Goal: Task Accomplishment & Management: Use online tool/utility

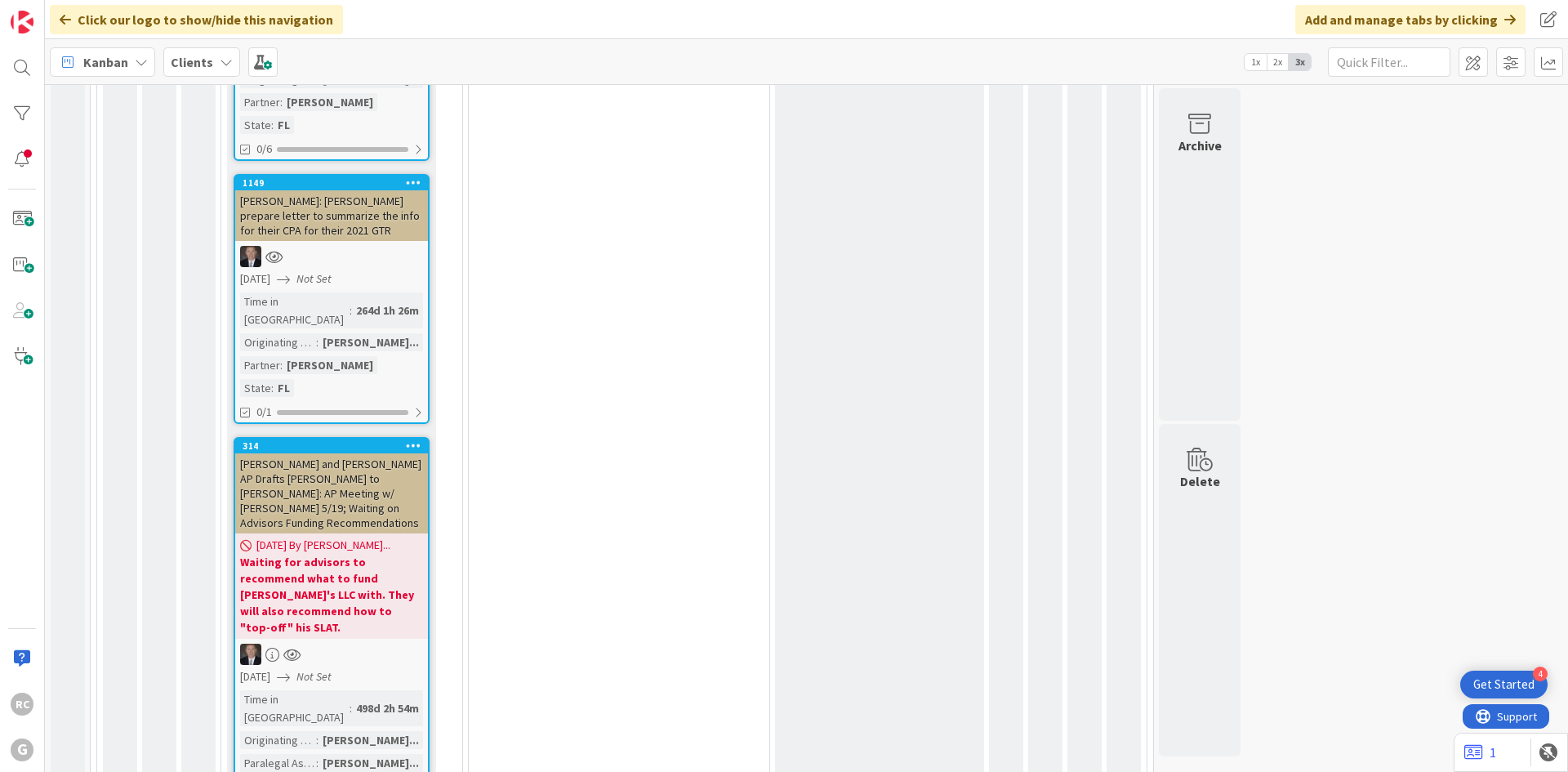
scroll to position [2988, 0]
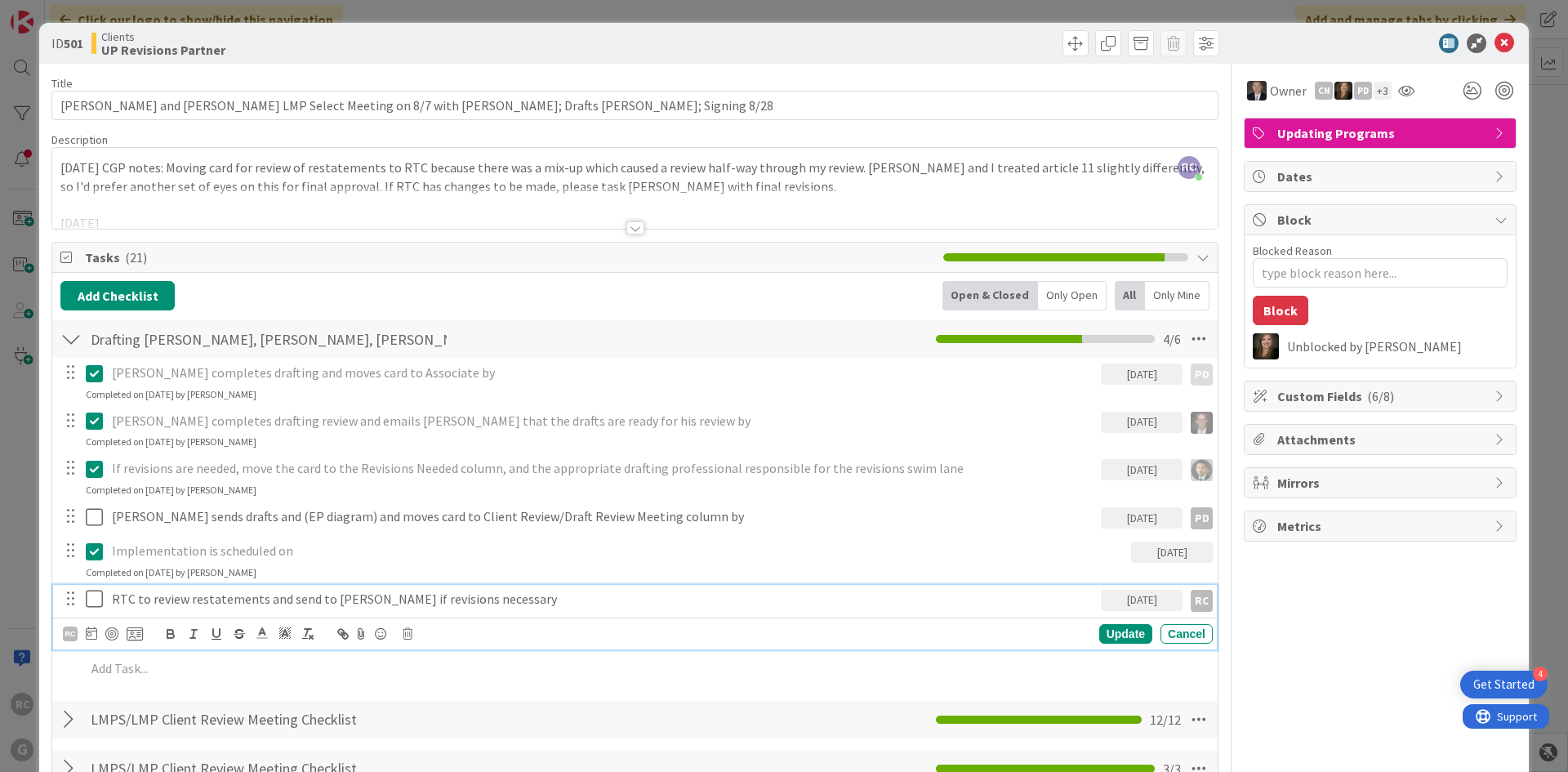
click at [93, 596] on icon at bounding box center [98, 599] width 25 height 19
type textarea "x"
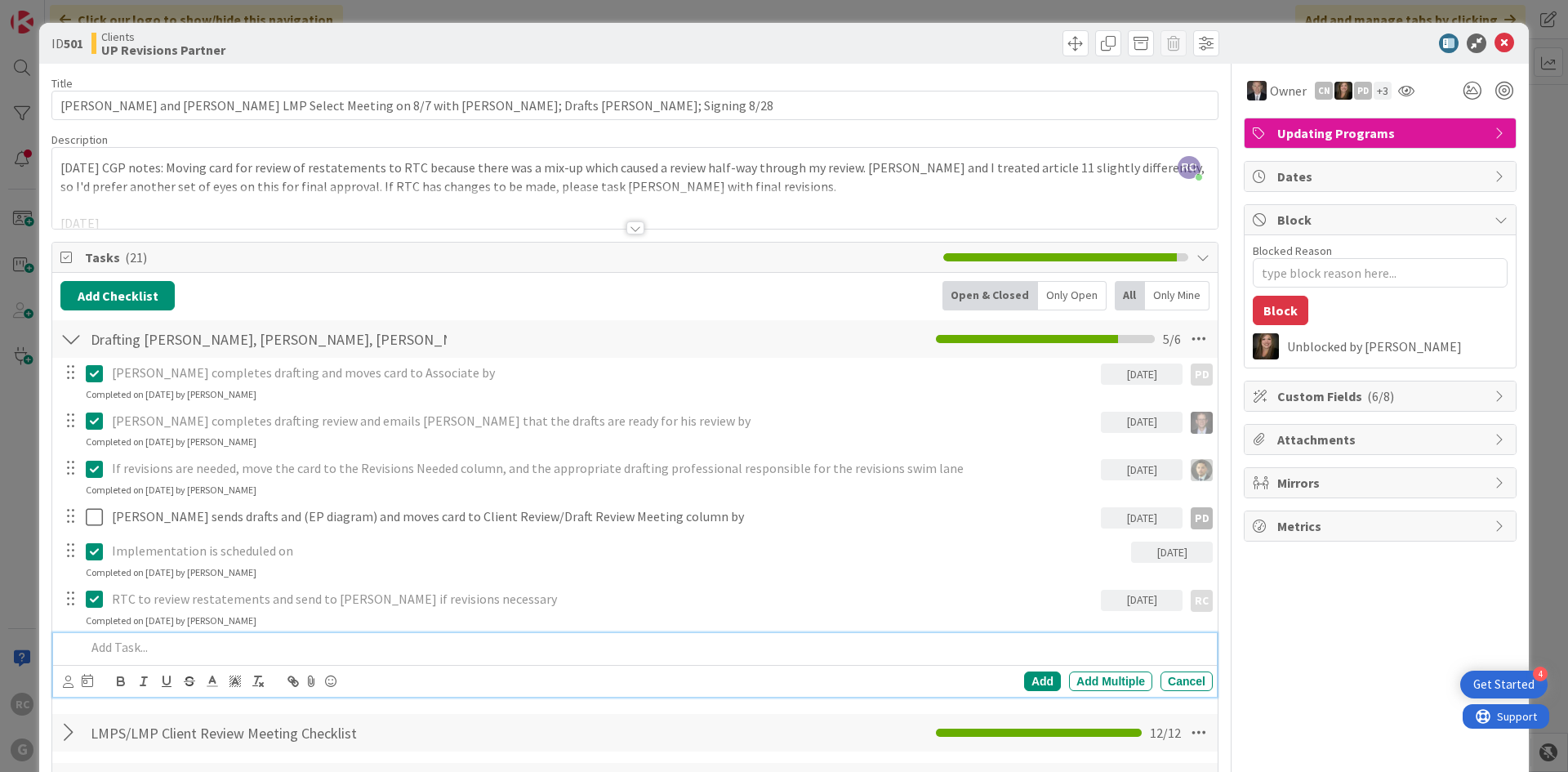
click at [169, 650] on p at bounding box center [646, 647] width 1121 height 19
click at [86, 685] on icon at bounding box center [87, 681] width 12 height 13
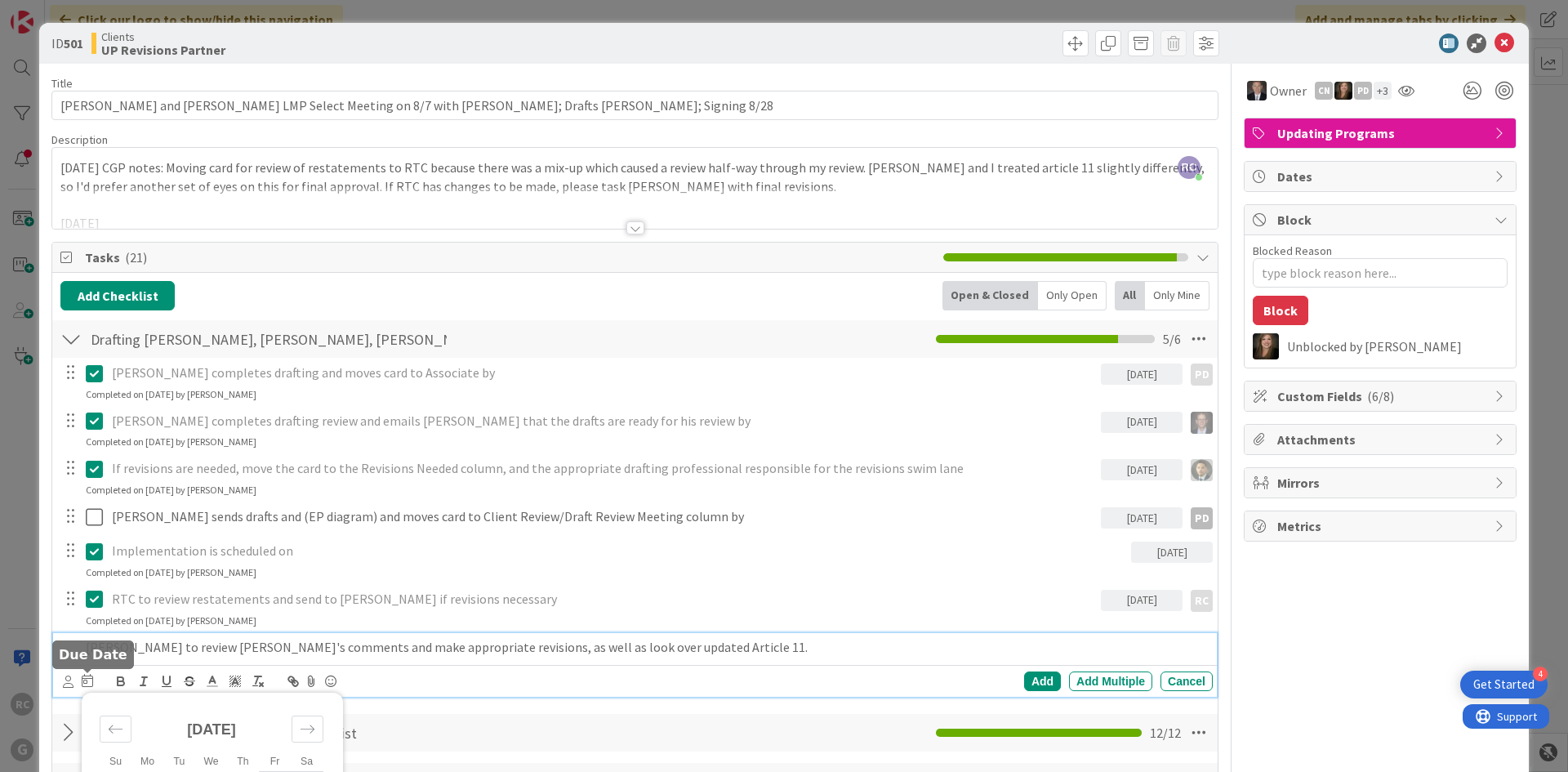
click at [86, 685] on icon at bounding box center [87, 681] width 12 height 13
click at [64, 682] on icon at bounding box center [68, 682] width 11 height 12
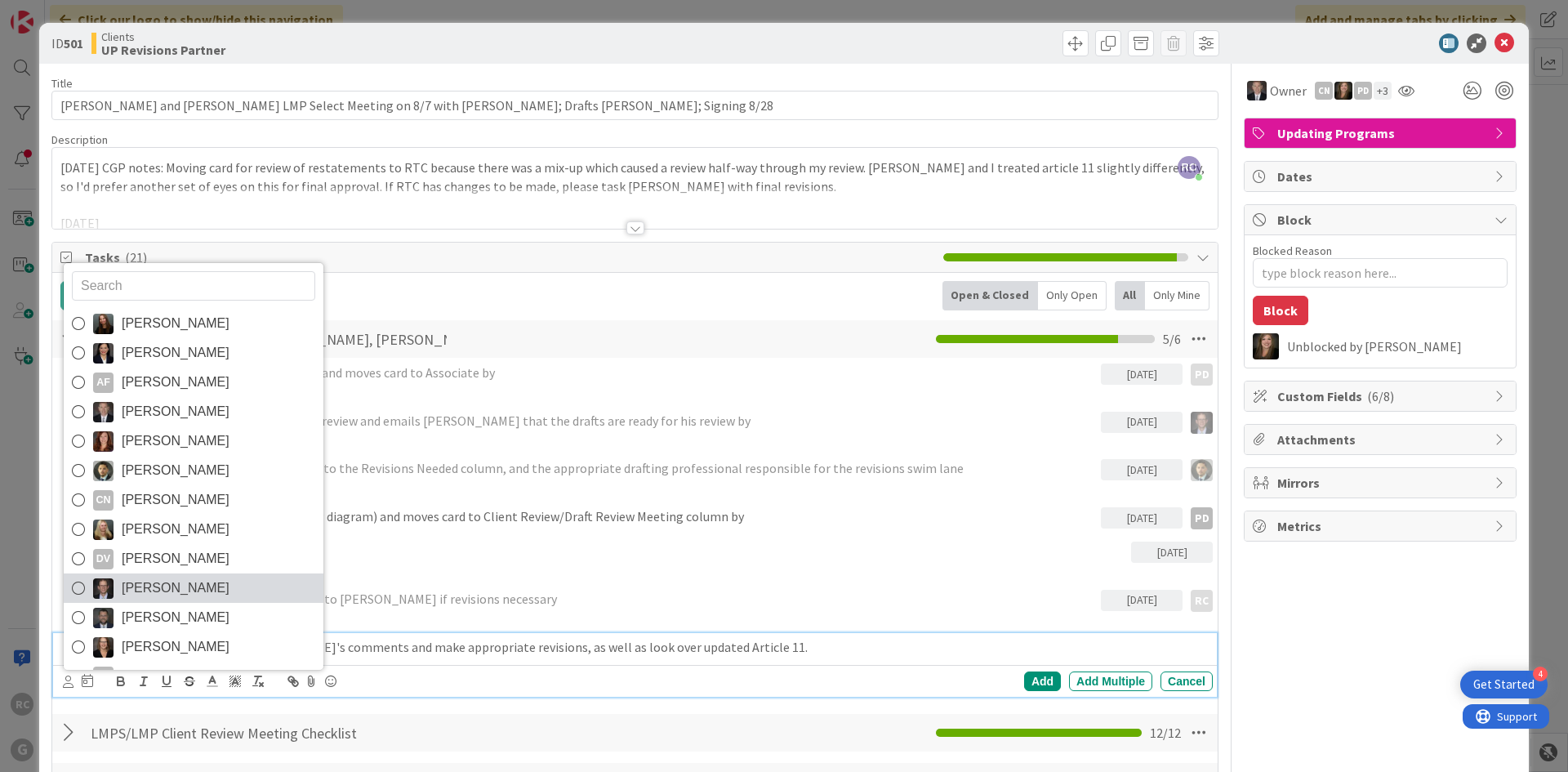
click at [75, 586] on icon at bounding box center [78, 589] width 13 height 25
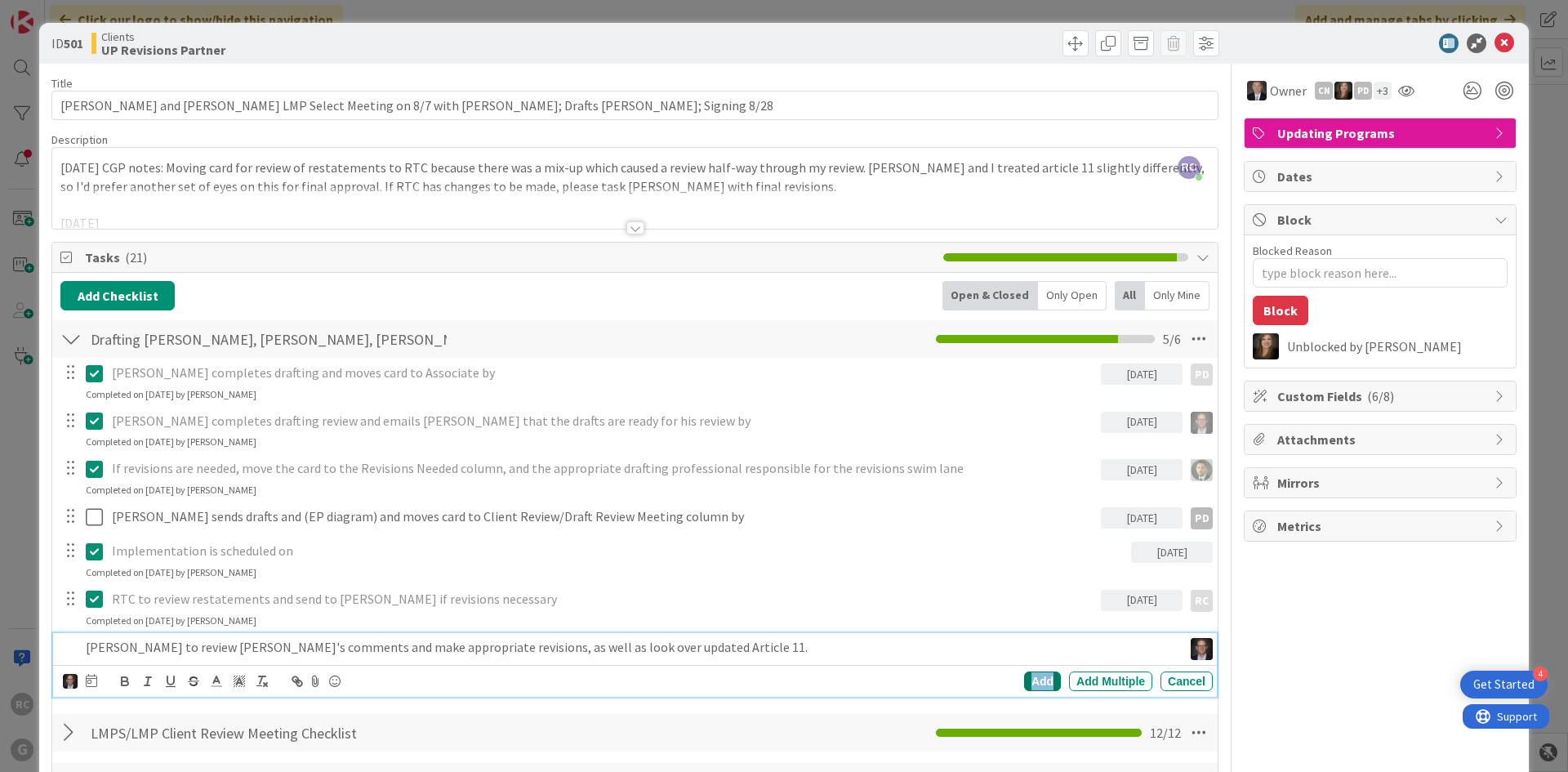
click at [1039, 675] on div "Add" at bounding box center [1042, 682] width 36 height 19
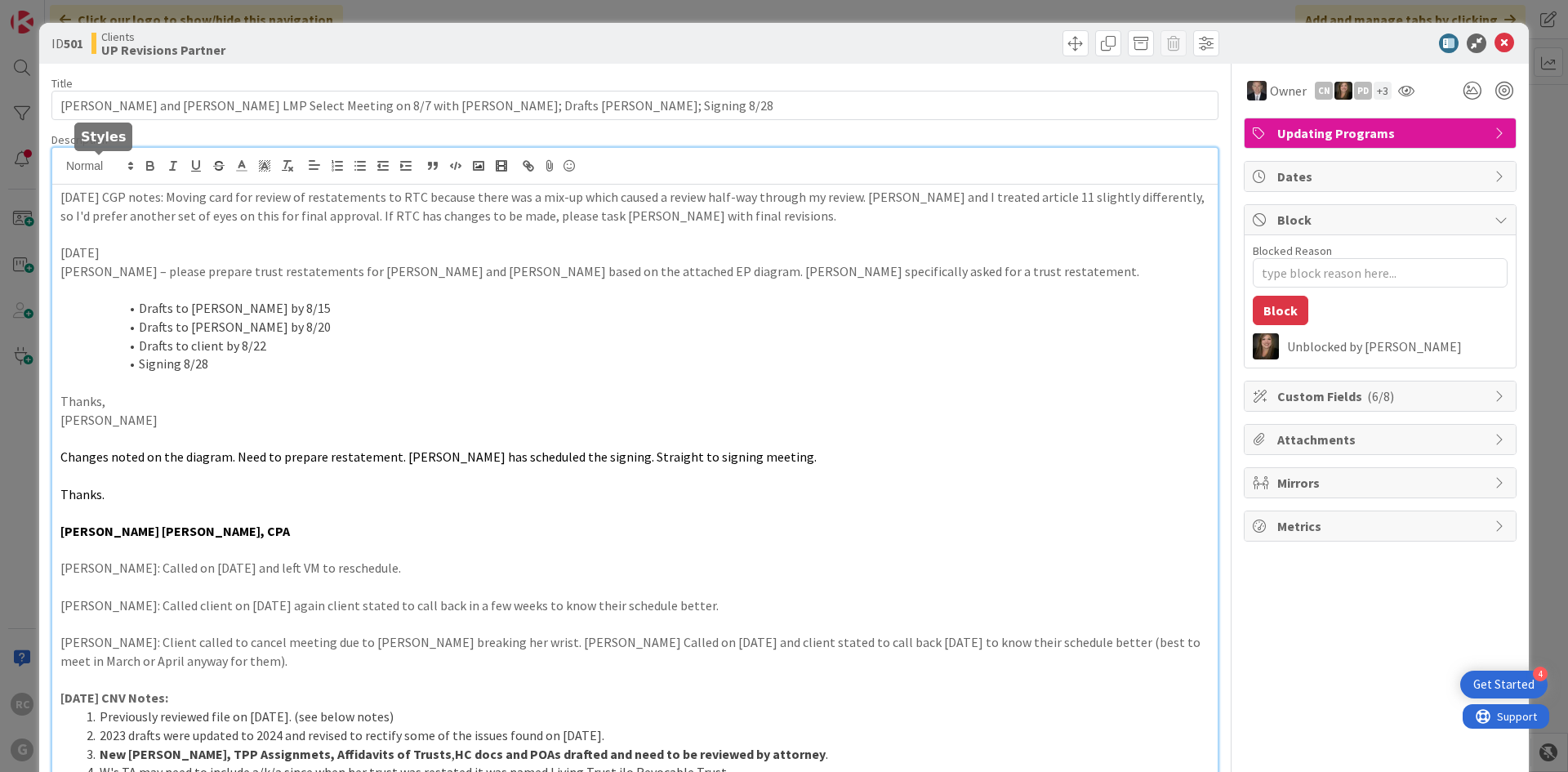
click at [60, 160] on div "RC [PERSON_NAME] just joined [DATE] CGP notes: Moving card for review of restat…" at bounding box center [635, 687] width 1166 height 1078
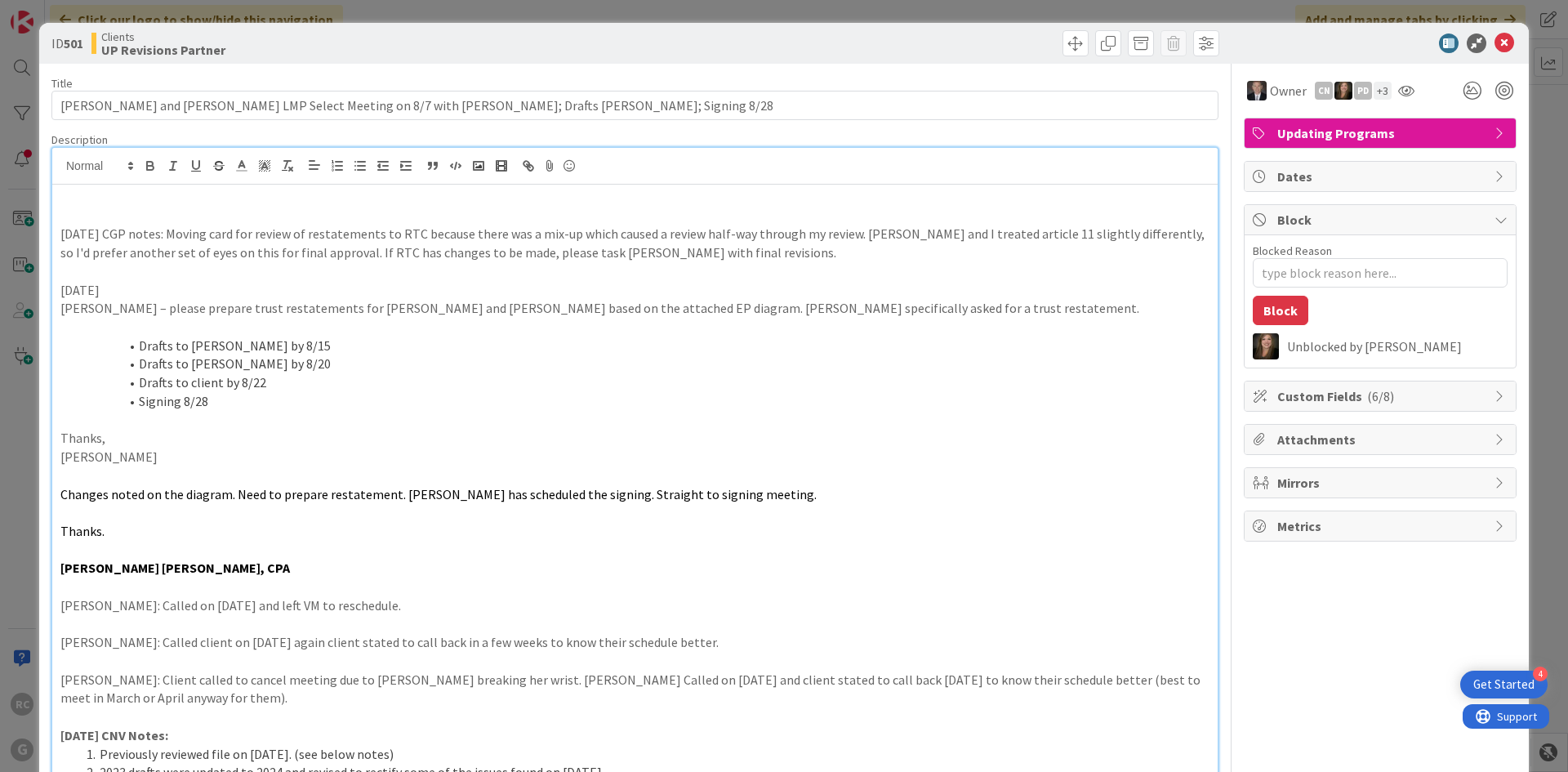
type textarea "x"
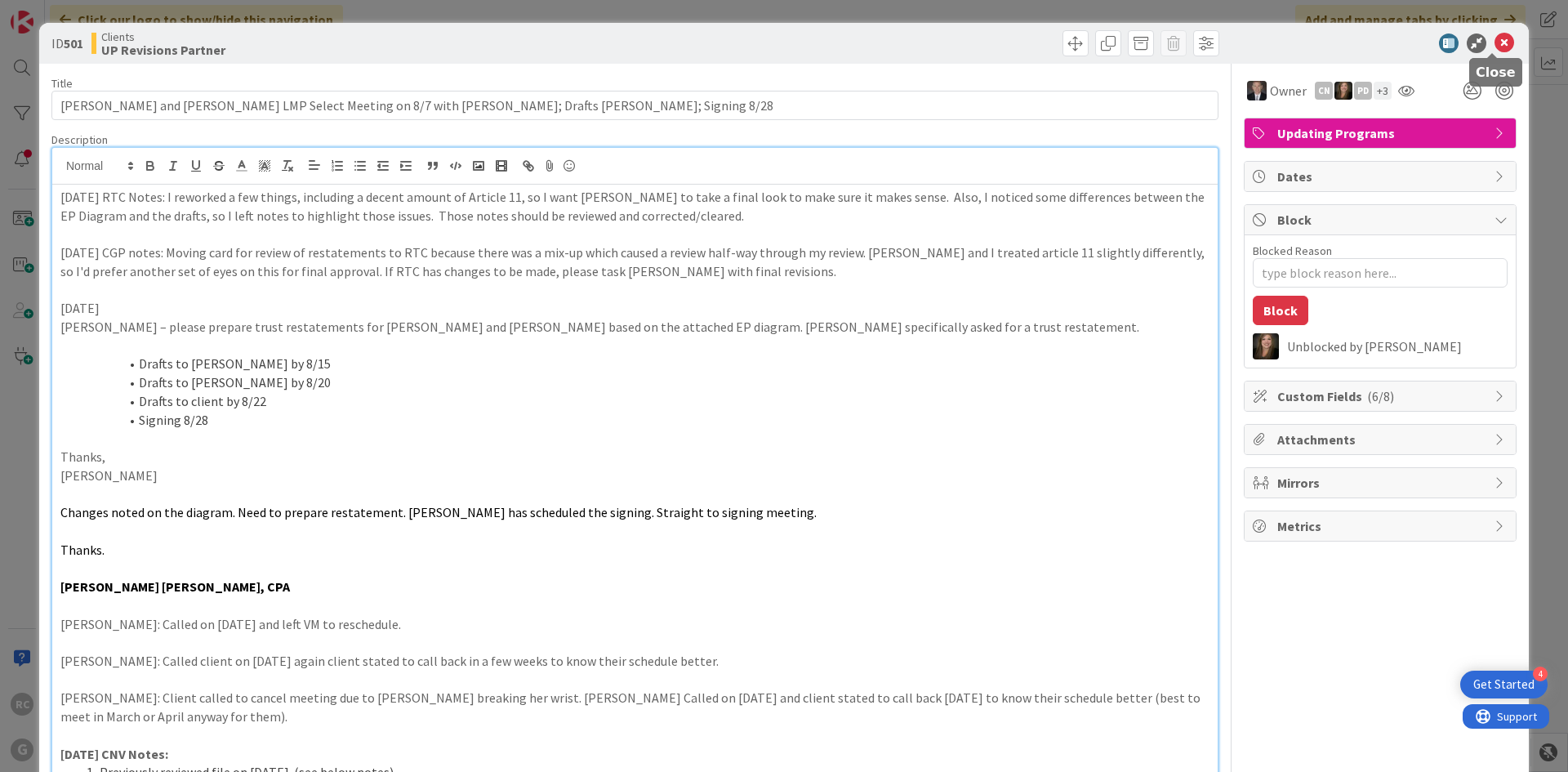
click at [1494, 40] on icon at bounding box center [1504, 43] width 19 height 19
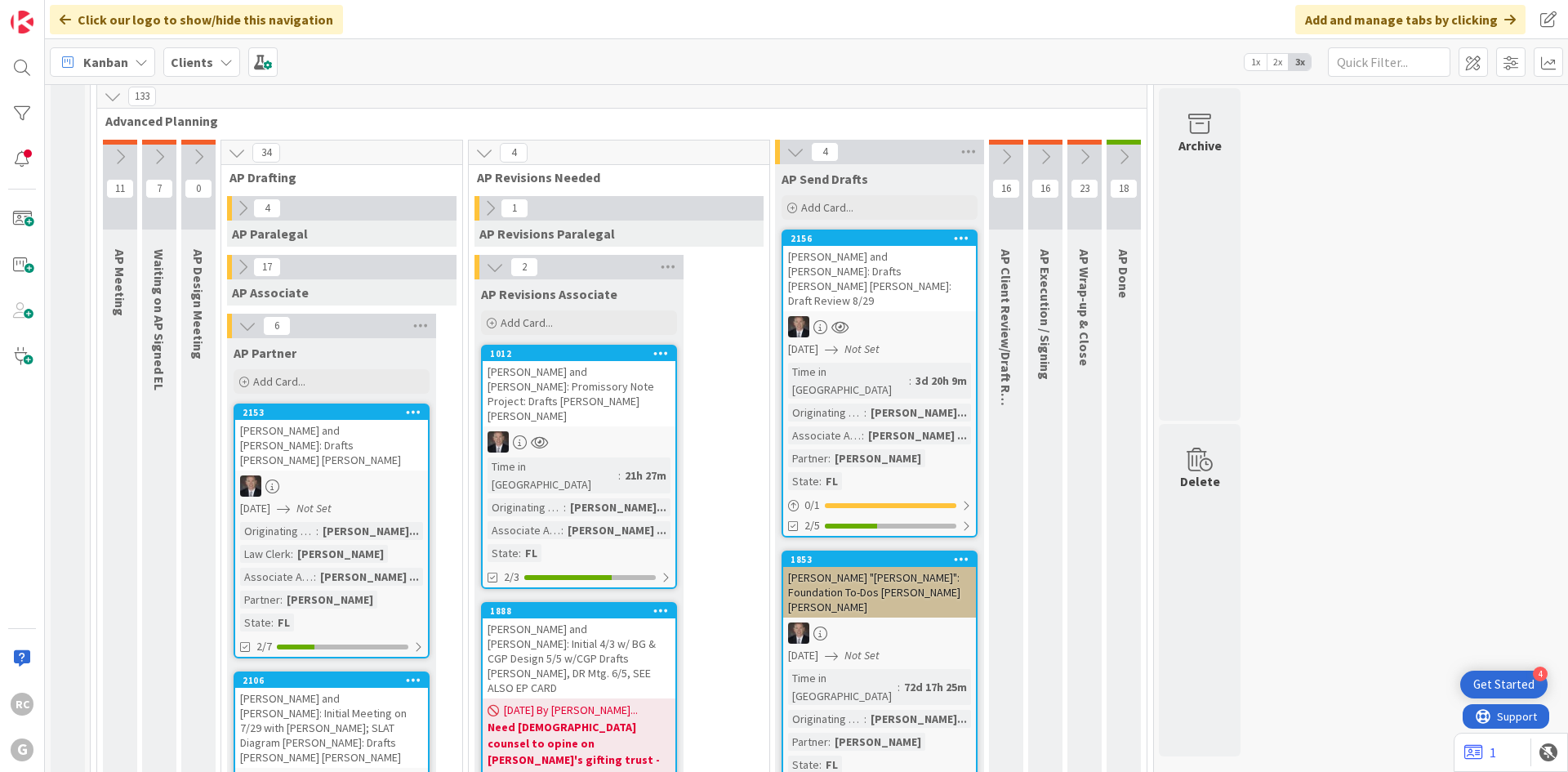
scroll to position [1307, 0]
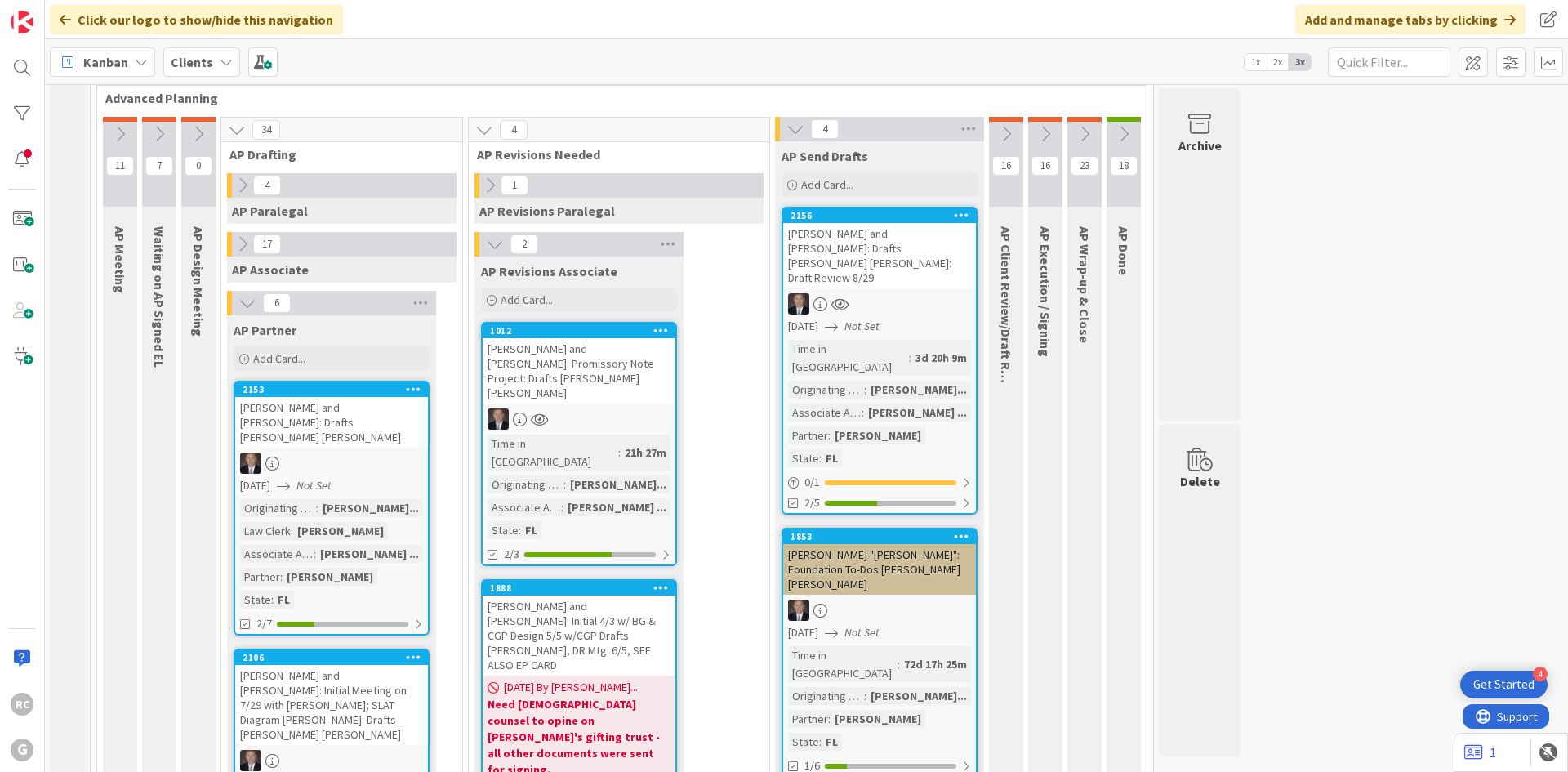
click at [349, 397] on div "[PERSON_NAME] and [PERSON_NAME]: Drafts [PERSON_NAME] [PERSON_NAME]" at bounding box center [332, 422] width 193 height 51
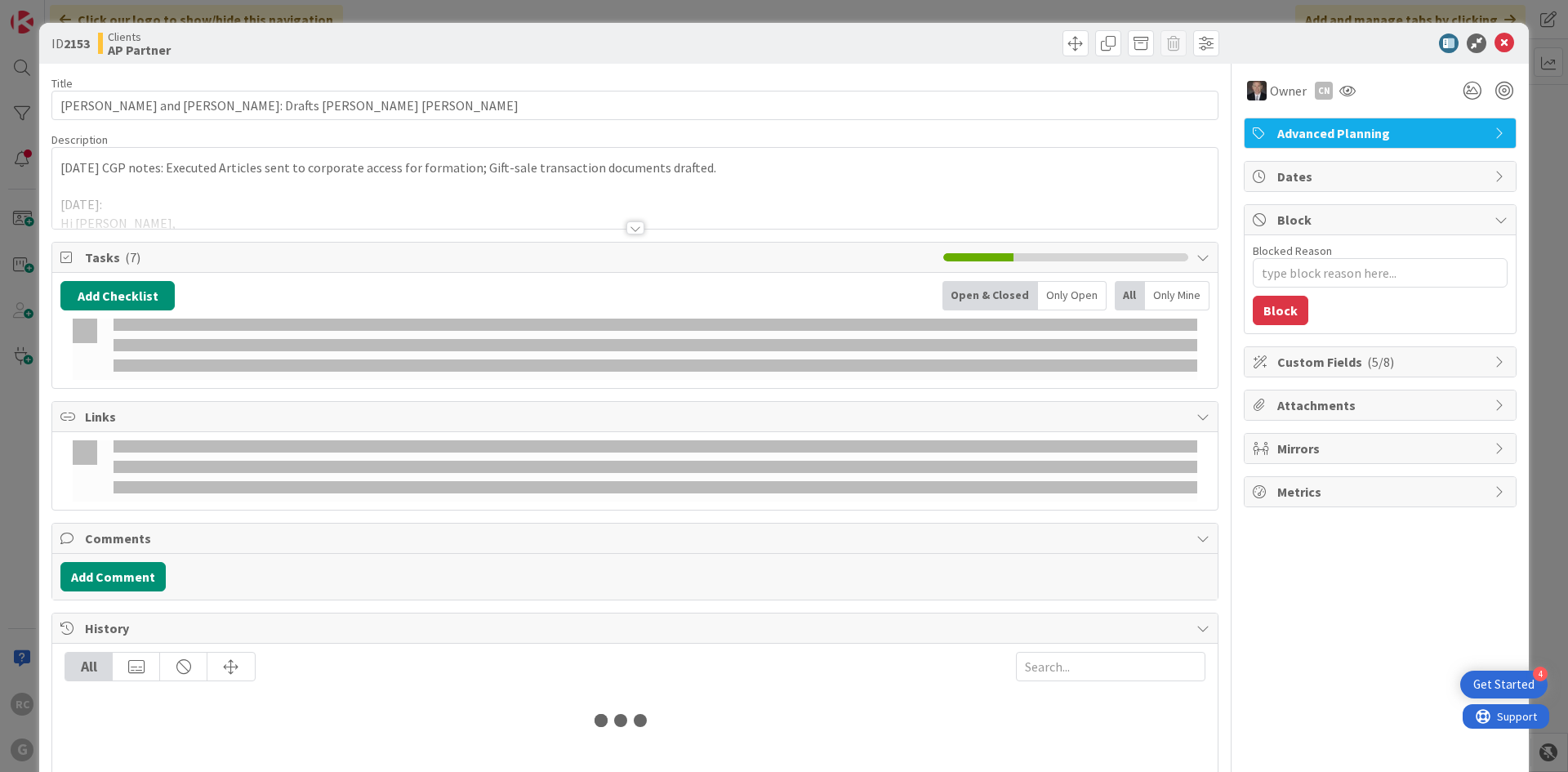
type textarea "x"
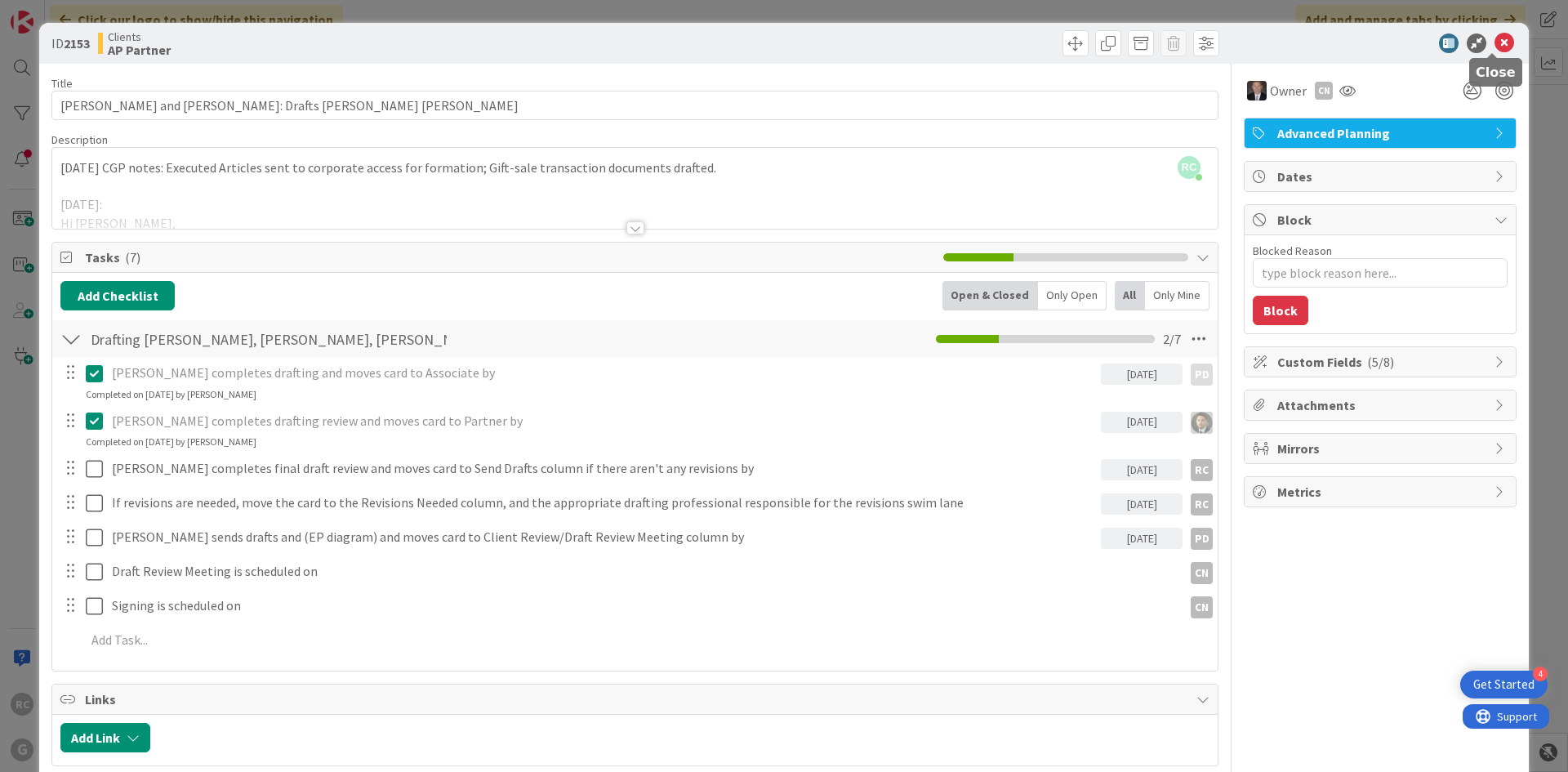
click at [1494, 39] on icon at bounding box center [1504, 43] width 19 height 19
